Goal: Task Accomplishment & Management: Use online tool/utility

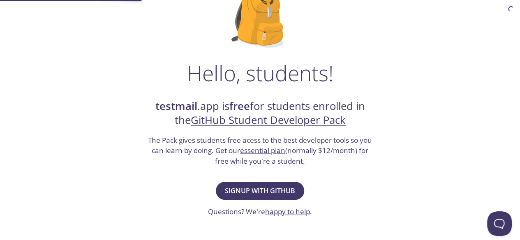
scroll to position [79, 0]
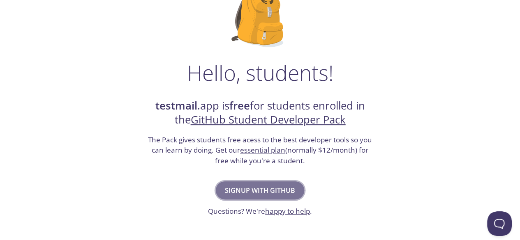
click at [266, 187] on span "Signup with GitHub" at bounding box center [260, 191] width 70 height 12
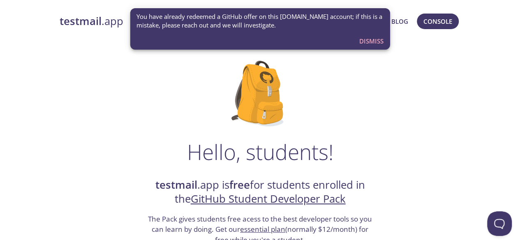
click at [376, 44] on span "Dismiss" at bounding box center [371, 41] width 24 height 11
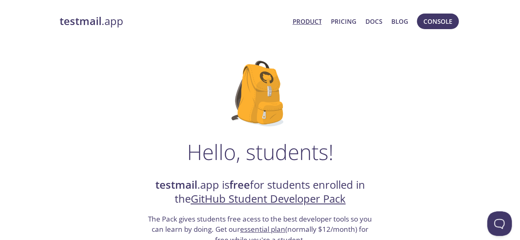
click at [299, 24] on link "Product" at bounding box center [306, 21] width 29 height 11
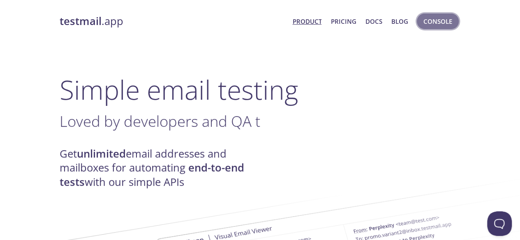
click at [435, 17] on span "Console" at bounding box center [437, 21] width 29 height 11
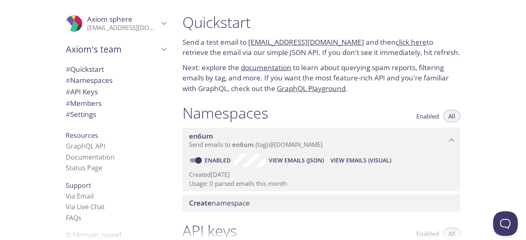
click at [422, 116] on span "Enabled" at bounding box center [427, 116] width 23 height 0
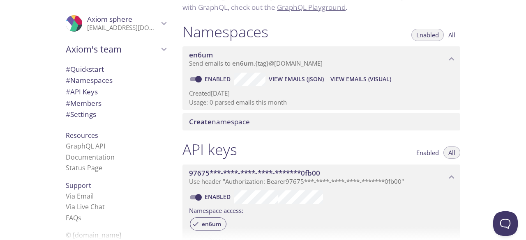
scroll to position [82, 0]
type button "enabled"
click at [293, 80] on span "View Emails (JSON)" at bounding box center [296, 79] width 55 height 10
click at [335, 82] on span "View Emails (Visual)" at bounding box center [360, 79] width 61 height 10
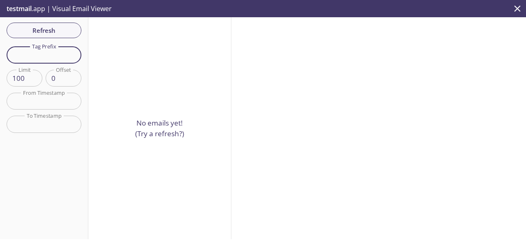
click at [46, 59] on input "text" at bounding box center [44, 54] width 75 height 17
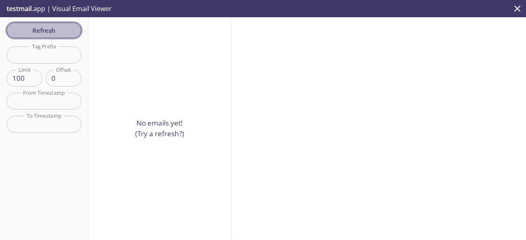
click at [52, 32] on span "Refresh" at bounding box center [44, 30] width 62 height 11
